Goal: Communication & Community: Answer question/provide support

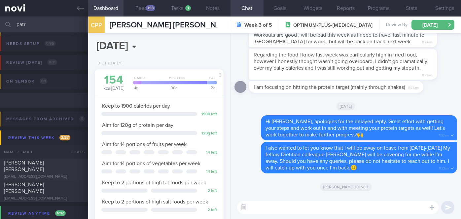
select select "8"
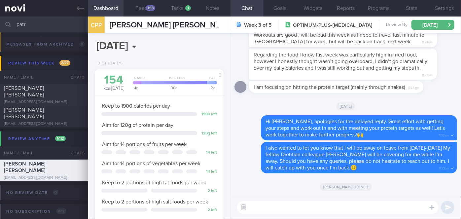
click at [36, 23] on input "patr" at bounding box center [230, 25] width 461 height 16
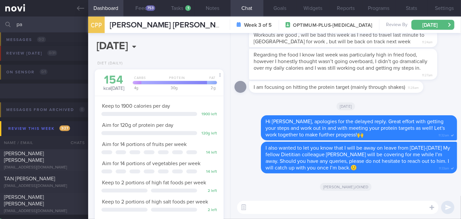
type input "p"
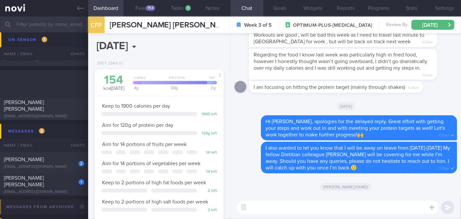
scroll to position [2849, 0]
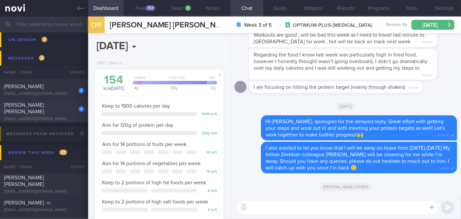
click at [71, 109] on div "1" at bounding box center [77, 107] width 15 height 10
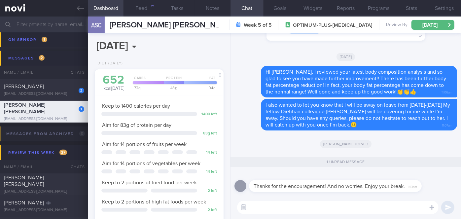
scroll to position [65, 113]
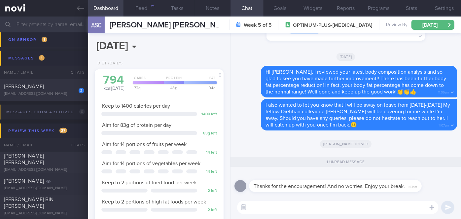
click at [264, 207] on textarea at bounding box center [337, 207] width 201 height 13
type textarea "Thank you [PERSON_NAME]!"
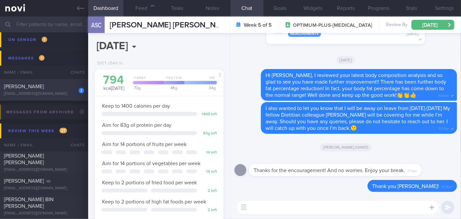
click at [72, 90] on div "2" at bounding box center [77, 88] width 15 height 10
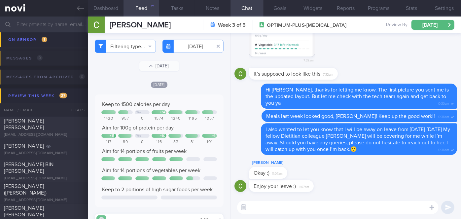
click at [286, 204] on textarea at bounding box center [337, 207] width 201 height 13
type textarea "Thank you [PERSON_NAME]!🙂"
click at [444, 208] on button "submit" at bounding box center [447, 207] width 13 height 13
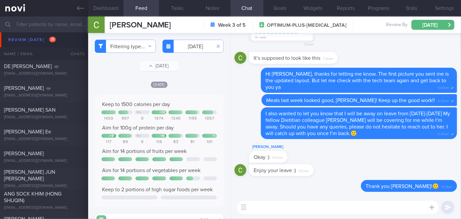
scroll to position [2549, 0]
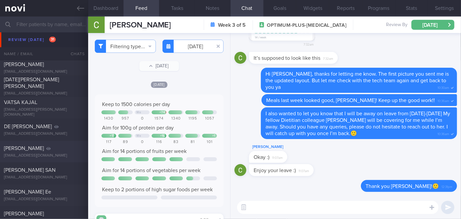
click at [20, 152] on div "[PERSON_NAME] [EMAIL_ADDRESS][DOMAIN_NAME]" at bounding box center [44, 151] width 88 height 13
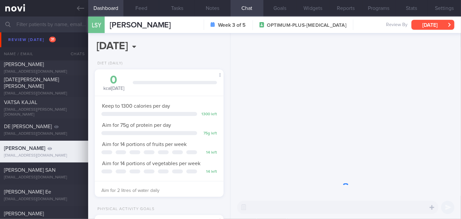
scroll to position [65, 113]
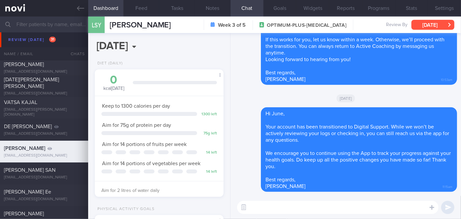
click at [437, 26] on button "[DATE]" at bounding box center [432, 25] width 43 height 10
click at [246, 182] on div "Delete Hi June, Your account has been transitioned to Digital Support. While we…" at bounding box center [345, 149] width 223 height 85
click at [383, 14] on button "Programs" at bounding box center [378, 8] width 33 height 17
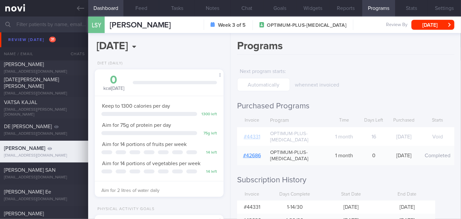
scroll to position [24, 0]
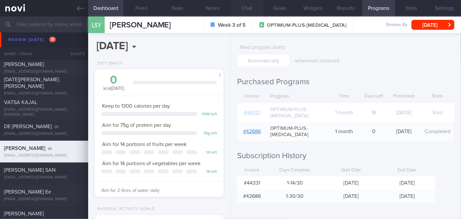
click at [251, 8] on button "Chat" at bounding box center [246, 8] width 33 height 17
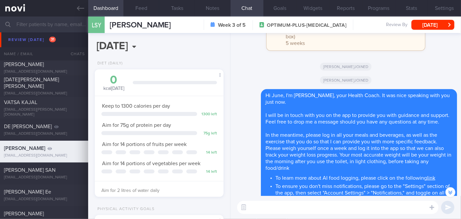
scroll to position [-1178, 0]
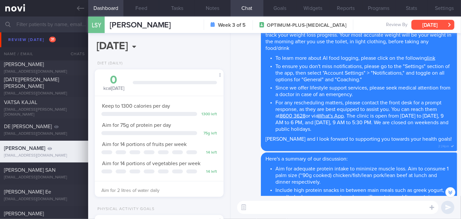
click at [444, 20] on button "[DATE]" at bounding box center [432, 25] width 43 height 10
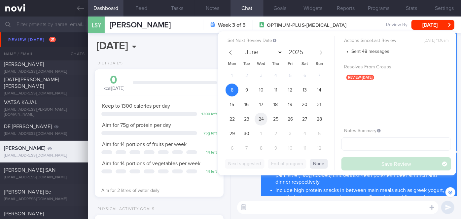
click at [264, 113] on span "24" at bounding box center [261, 119] width 13 height 13
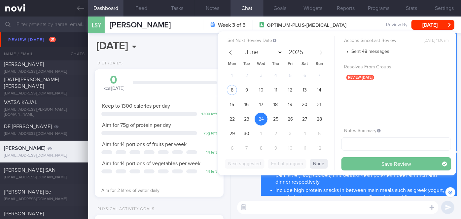
click at [354, 162] on button "Save Review" at bounding box center [396, 163] width 110 height 13
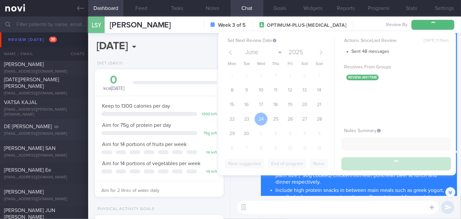
click at [40, 129] on div "DE [PERSON_NAME]" at bounding box center [43, 126] width 79 height 7
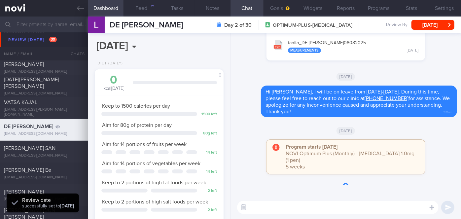
scroll to position [65, 113]
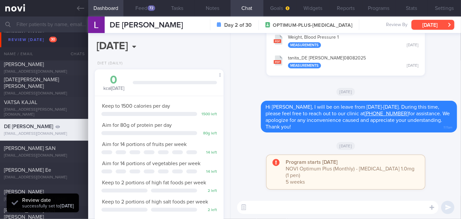
click at [436, 28] on button "[DATE]" at bounding box center [432, 25] width 43 height 10
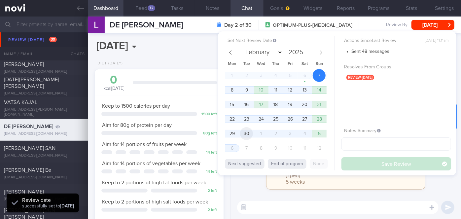
click at [251, 132] on span "30" at bounding box center [246, 133] width 13 height 13
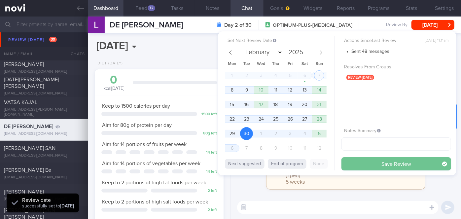
click at [365, 159] on button "Save Review" at bounding box center [396, 163] width 110 height 13
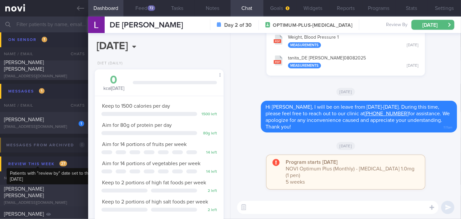
scroll to position [2776, 0]
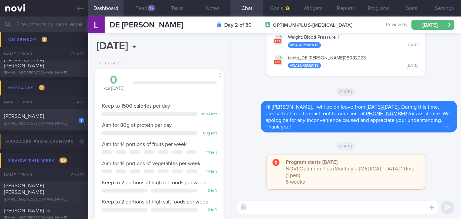
click at [70, 120] on div "1" at bounding box center [77, 118] width 15 height 10
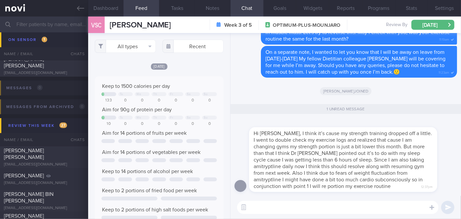
click at [274, 205] on textarea at bounding box center [337, 207] width 201 height 13
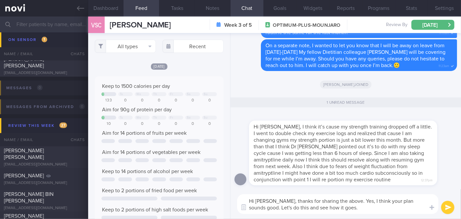
click at [421, 203] on textarea "Hi [PERSON_NAME], thanks for sharing the above. Yes, I think your plan sounds g…" at bounding box center [337, 204] width 201 height 20
type textarea "Hi [PERSON_NAME], thanks for sharing the above. Yes, I think your plan sounds g…"
click at [445, 207] on button "submit" at bounding box center [447, 207] width 13 height 13
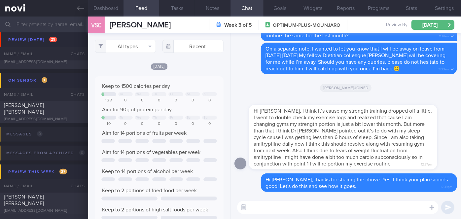
scroll to position [2655, 0]
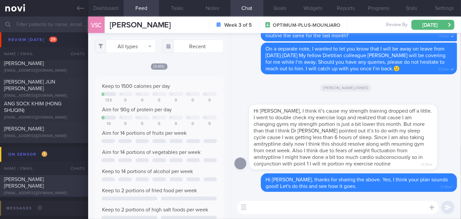
click at [59, 187] on div "[PERSON_NAME] [PERSON_NAME] [EMAIL_ADDRESS][DOMAIN_NAME]" at bounding box center [44, 186] width 88 height 20
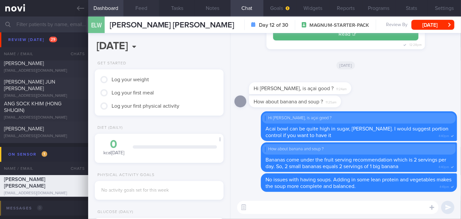
click at [142, 7] on button "Feed" at bounding box center [141, 8] width 36 height 17
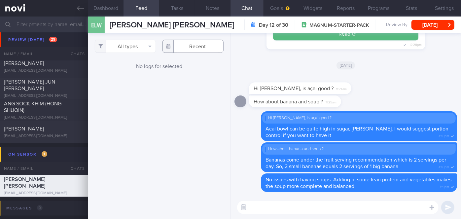
click at [195, 48] on input "text" at bounding box center [192, 46] width 61 height 13
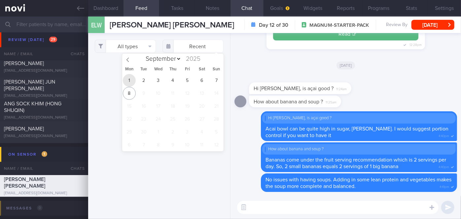
click at [133, 79] on span "1" at bounding box center [129, 80] width 13 height 13
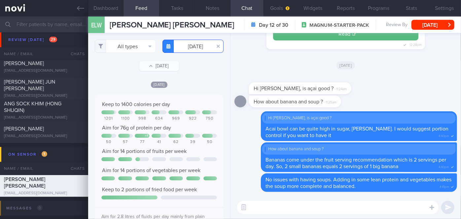
scroll to position [28, 116]
click at [186, 44] on input "[DATE]" at bounding box center [192, 46] width 61 height 13
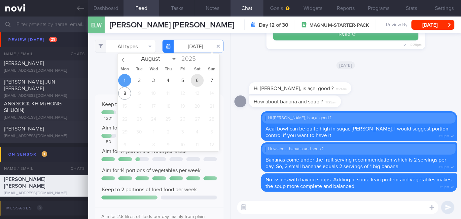
click at [192, 80] on span "6" at bounding box center [197, 80] width 13 height 13
type input "[DATE]"
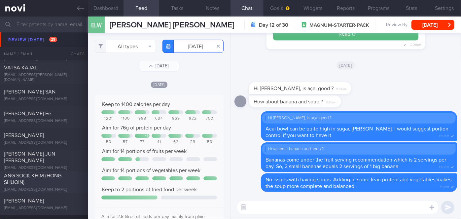
scroll to position [330070, 330033]
